Goal: Navigation & Orientation: Find specific page/section

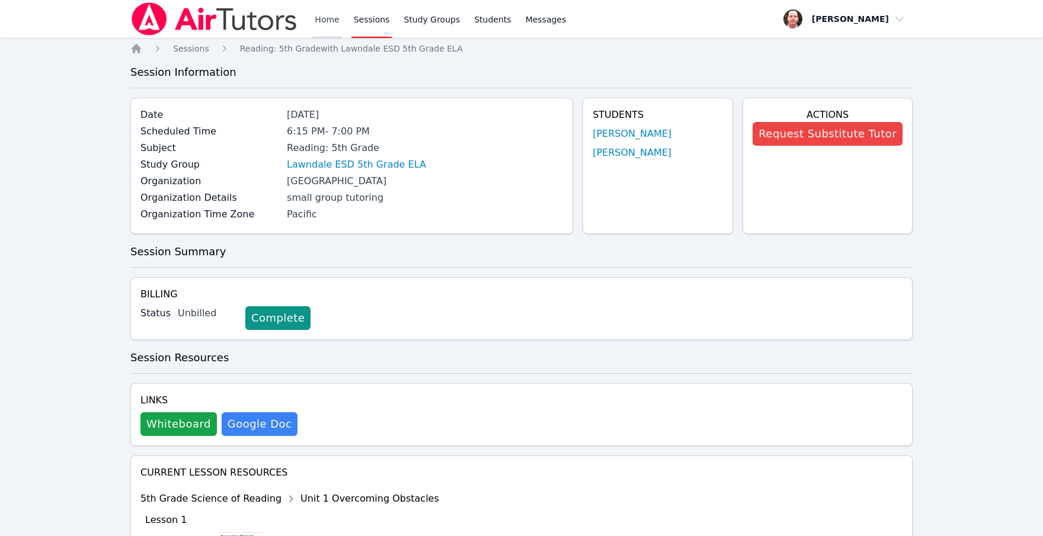
click at [328, 20] on link "Home" at bounding box center [326, 19] width 29 height 38
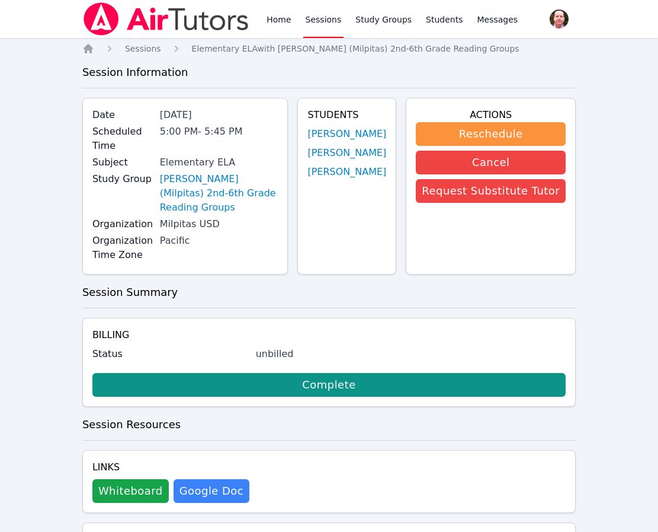
scroll to position [332, 0]
